Goal: Task Accomplishment & Management: Use online tool/utility

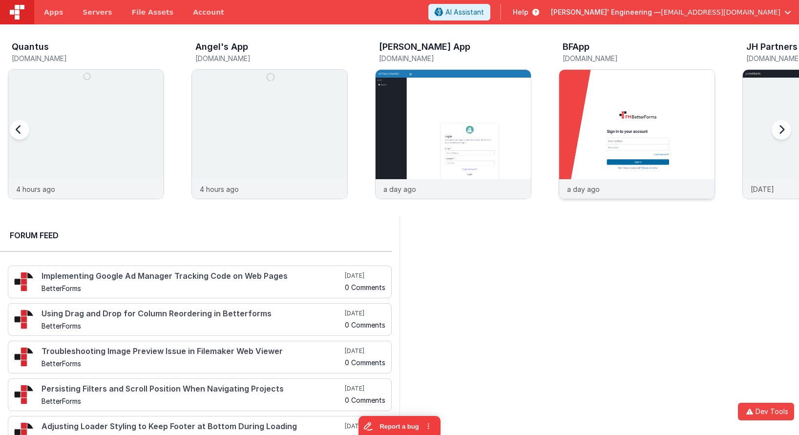
click at [646, 92] on img at bounding box center [636, 147] width 155 height 155
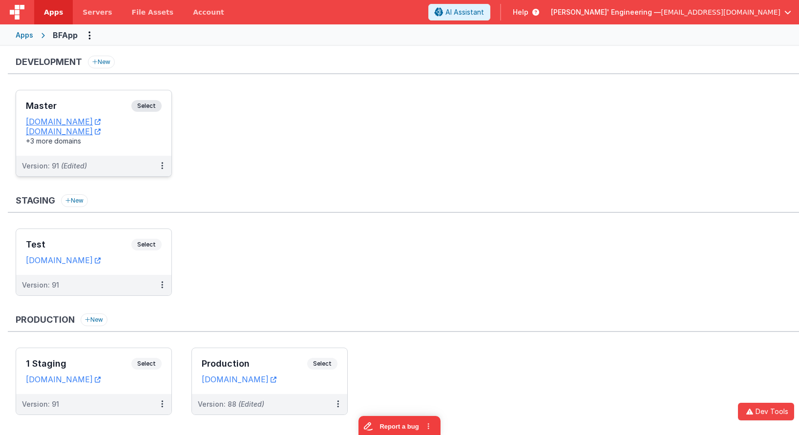
click at [145, 102] on span "Select" at bounding box center [146, 106] width 30 height 12
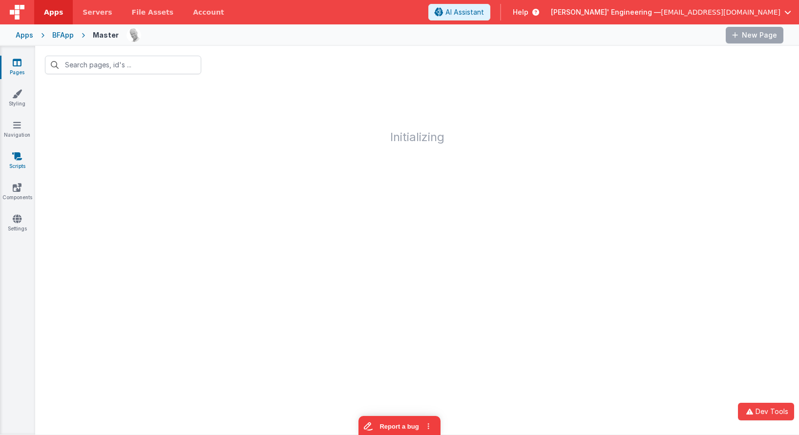
click at [20, 159] on icon at bounding box center [17, 156] width 10 height 10
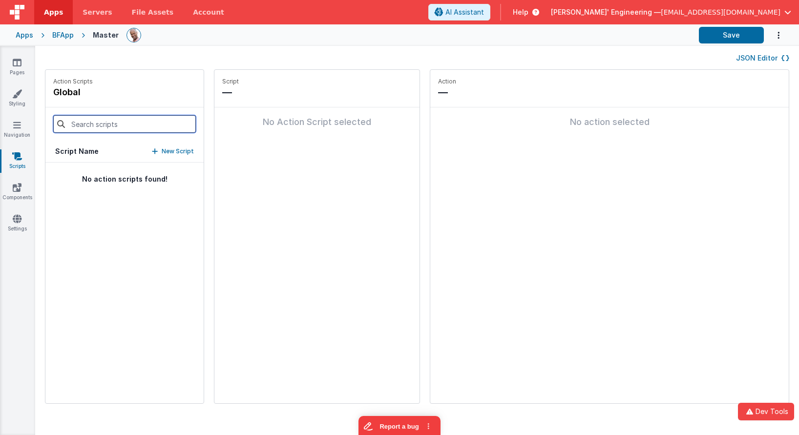
click at [84, 122] on input at bounding box center [124, 124] width 143 height 18
type input "strea"
click at [96, 182] on p "assistantReceiveResultsStream" at bounding box center [111, 178] width 124 height 12
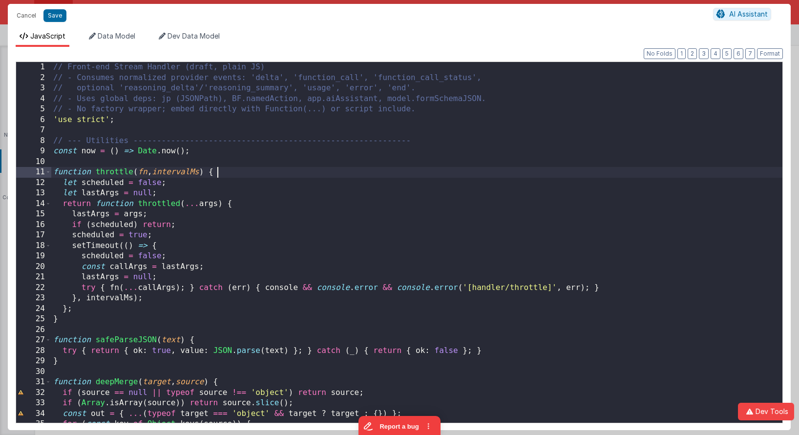
click at [426, 170] on div "// Front-end Stream Handler (draft, plain JS) // - Consumes normalized provider…" at bounding box center [416, 256] width 731 height 388
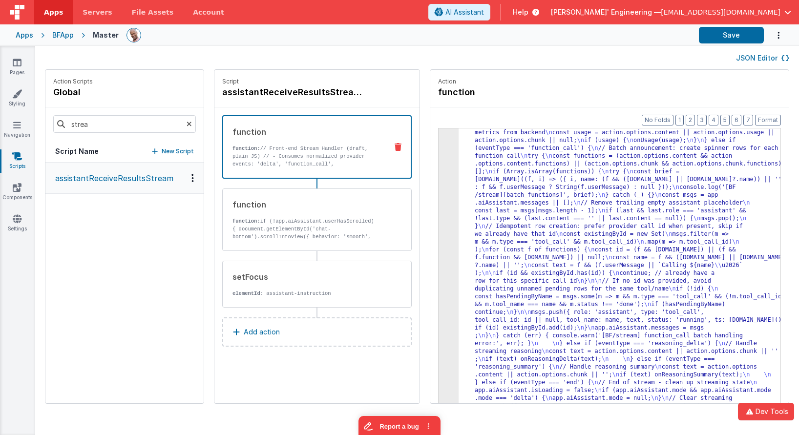
scroll to position [3249, 0]
click at [722, 40] on button "Save" at bounding box center [731, 35] width 65 height 17
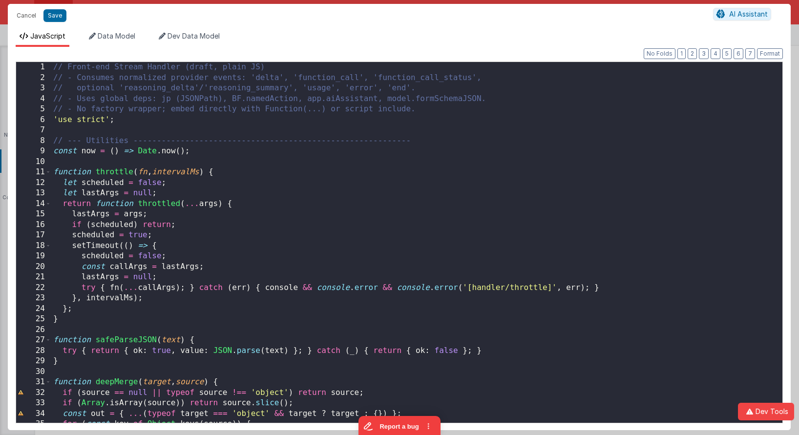
click at [423, 158] on div "// Front-end Stream Handler (draft, plain JS) // - Consumes normalized provider…" at bounding box center [416, 253] width 731 height 382
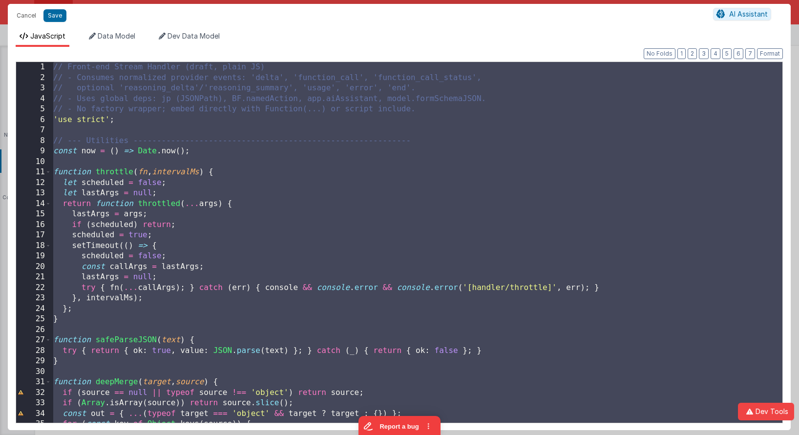
scroll to position [10229, 0]
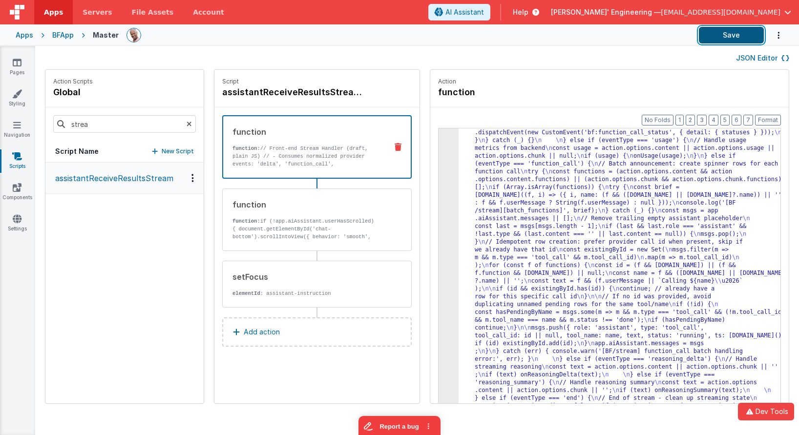
click at [723, 33] on button "Save" at bounding box center [731, 35] width 65 height 17
click at [722, 34] on button "Save" at bounding box center [731, 35] width 65 height 17
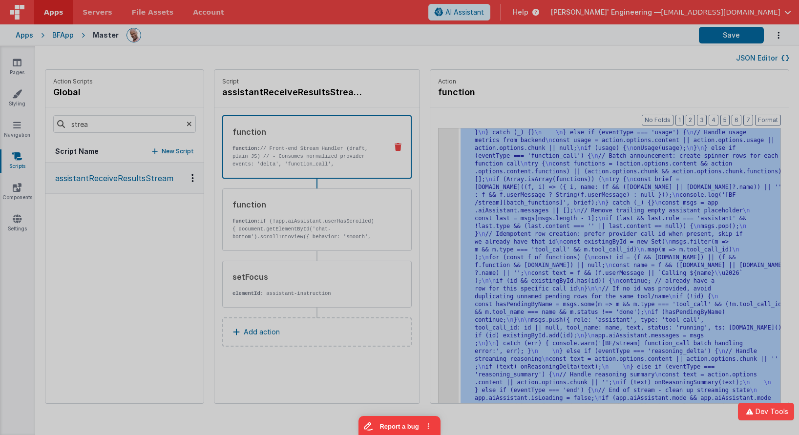
scroll to position [3257, 0]
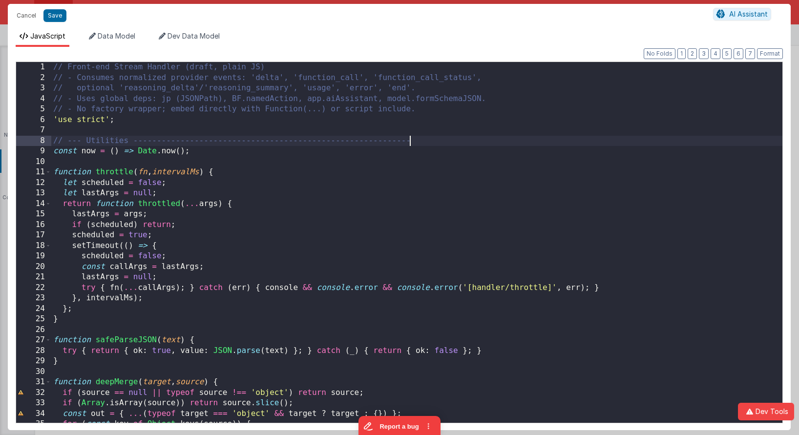
click at [436, 140] on div "// Front-end Stream Handler (draft, plain JS) // - Consumes normalized provider…" at bounding box center [416, 253] width 731 height 382
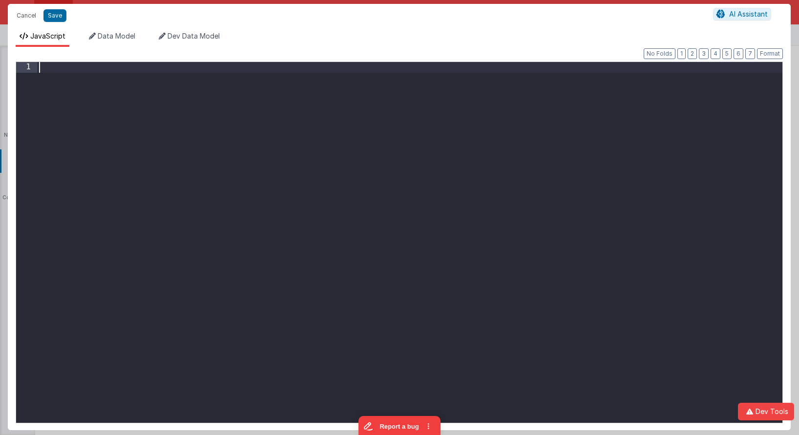
scroll to position [10366, 0]
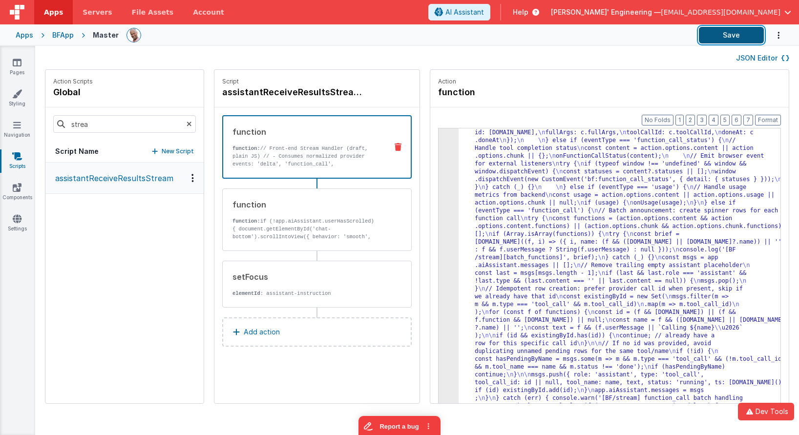
click at [730, 35] on button "Save" at bounding box center [731, 35] width 65 height 17
drag, startPoint x: 528, startPoint y: 177, endPoint x: 504, endPoint y: 173, distance: 23.8
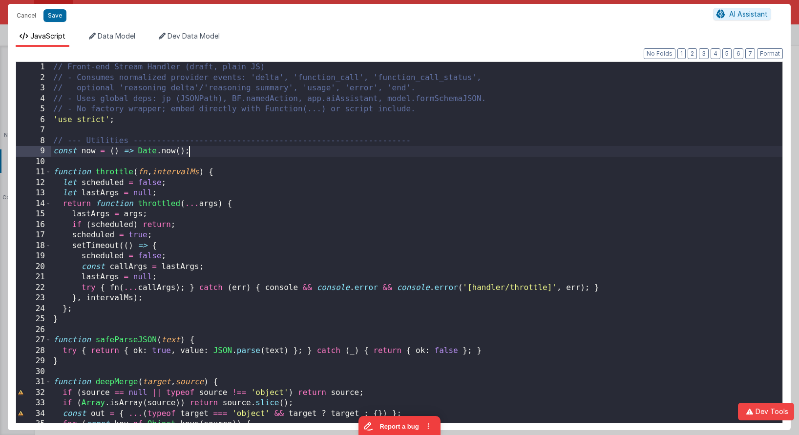
scroll to position [0, 0]
click at [433, 150] on div "// Front-end Stream Handler (draft, plain JS) // - Consumes normalized provider…" at bounding box center [416, 253] width 731 height 382
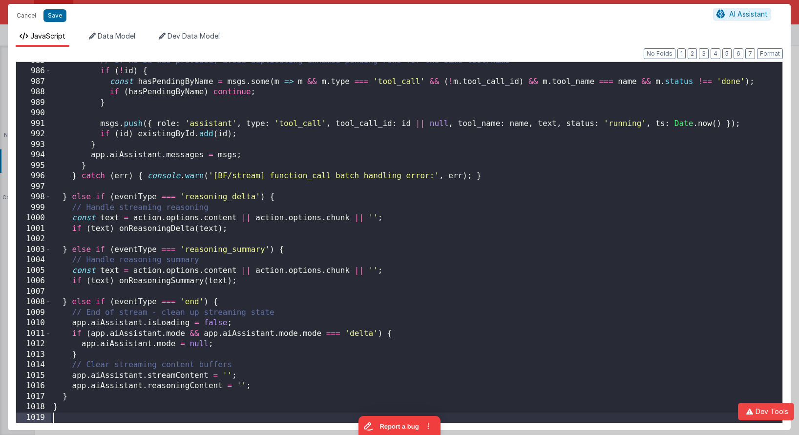
scroll to position [10366, 0]
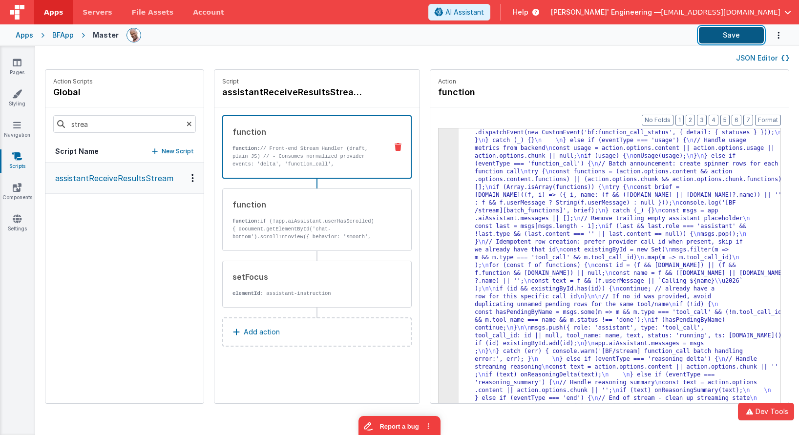
click at [725, 33] on button "Save" at bounding box center [731, 35] width 65 height 17
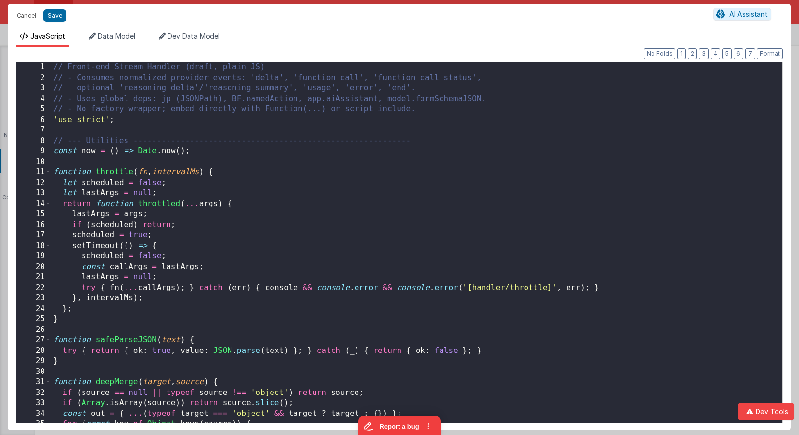
scroll to position [3319, 0]
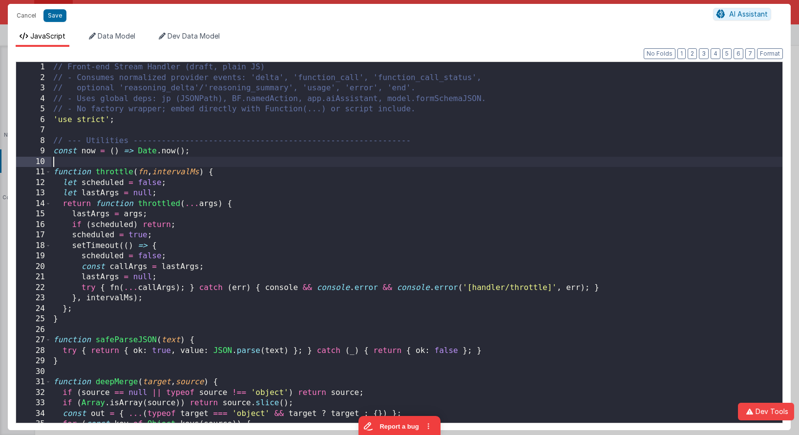
click at [434, 158] on div "// Front-end Stream Handler (draft, plain JS) // - Consumes normalized provider…" at bounding box center [416, 253] width 731 height 382
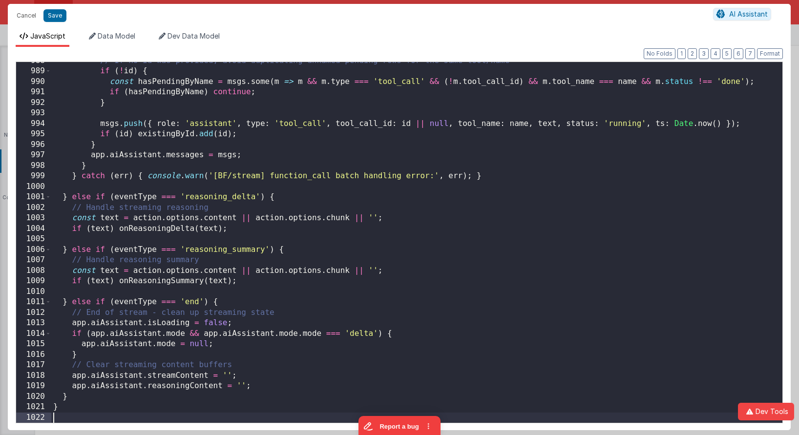
scroll to position [10397, 0]
